Goal: Task Accomplishment & Management: Complete application form

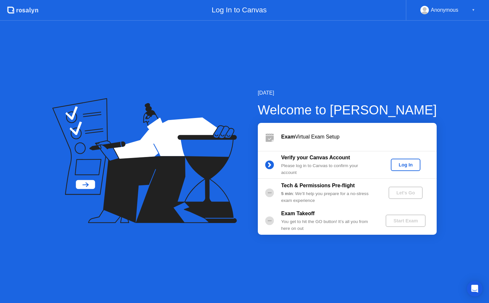
click at [401, 163] on div "Log In" at bounding box center [406, 164] width 24 height 5
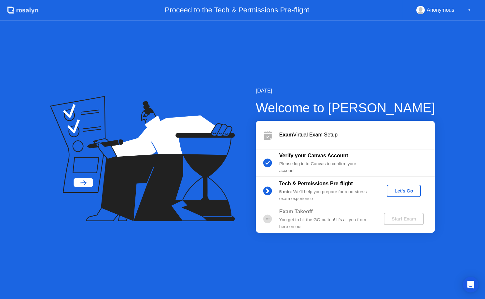
click at [399, 188] on div "Let's Go" at bounding box center [403, 190] width 29 height 5
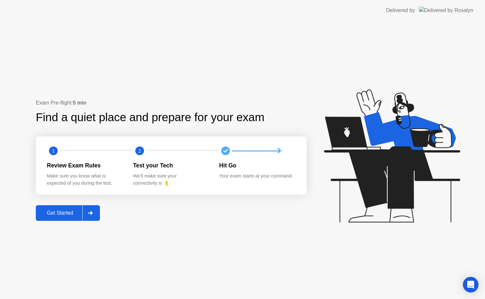
click at [64, 215] on div "Get Started" at bounding box center [60, 213] width 45 height 6
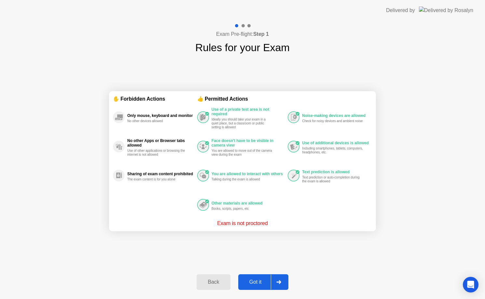
drag, startPoint x: 423, startPoint y: 75, endPoint x: 359, endPoint y: 16, distance: 86.3
click at [423, 73] on div "Exam Pre-flight: Step 1 Rules for your Exam ✋ Forbidden Actions Only mouse, key…" at bounding box center [242, 160] width 485 height 278
click at [257, 286] on div "Got it" at bounding box center [257, 286] width 31 height 6
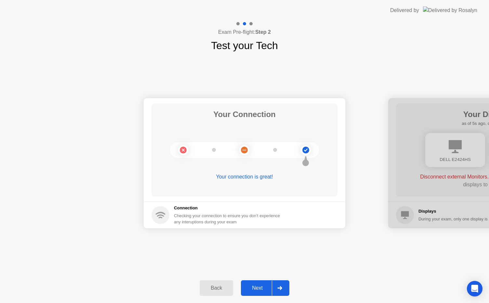
click at [252, 282] on button "Next" at bounding box center [265, 288] width 48 height 16
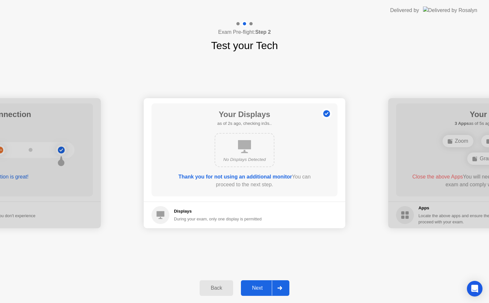
click at [252, 286] on div "Next" at bounding box center [257, 288] width 29 height 6
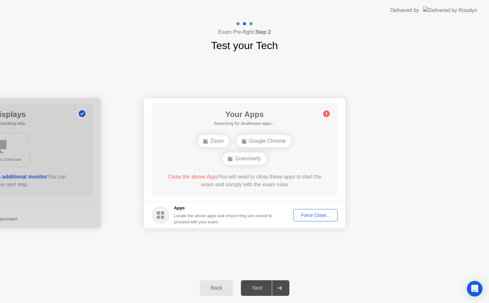
click at [309, 216] on div "Force Close..." at bounding box center [316, 215] width 40 height 5
click at [314, 215] on div "Force Close..." at bounding box center [316, 215] width 40 height 5
click at [306, 217] on div "Force Close..." at bounding box center [316, 215] width 40 height 5
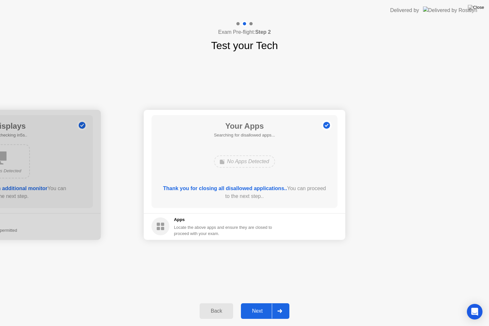
click at [259, 303] on div "Next" at bounding box center [257, 311] width 29 height 6
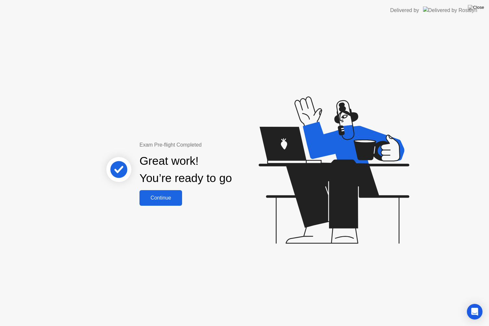
click at [165, 201] on div "Continue" at bounding box center [160, 198] width 39 height 6
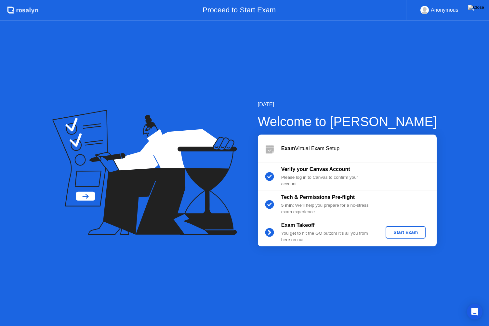
click at [405, 233] on div "Start Exam" at bounding box center [405, 232] width 35 height 5
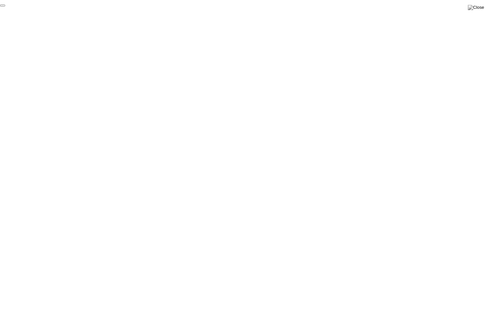
click div "End Proctoring Session"
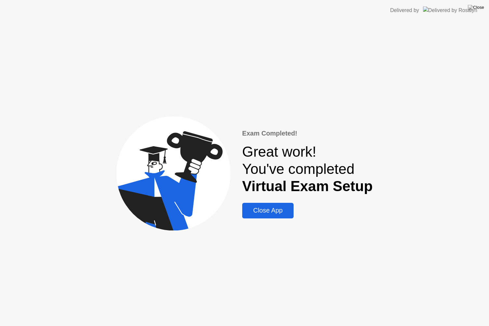
click at [271, 213] on div "Close App" at bounding box center [267, 210] width 47 height 7
